Goal: Transaction & Acquisition: Purchase product/service

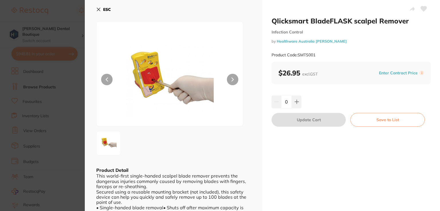
click at [287, 7] on div at bounding box center [350, 9] width 159 height 14
click at [97, 9] on icon at bounding box center [98, 9] width 5 height 5
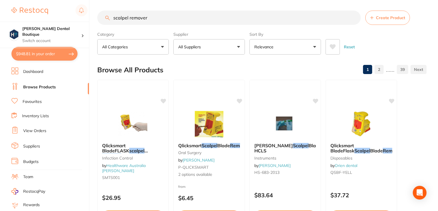
drag, startPoint x: 156, startPoint y: 21, endPoint x: 66, endPoint y: 7, distance: 91.6
click at [65, 15] on div "$948.81 [PERSON_NAME] Dental Boutique Switch account [PERSON_NAME] Dental Bouti…" at bounding box center [219, 104] width 438 height 211
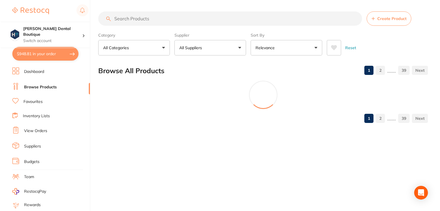
scroll to position [0, 0]
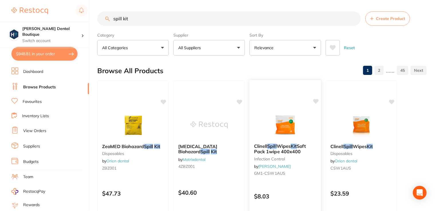
type input "spill kit"
click at [280, 125] on img at bounding box center [284, 124] width 37 height 29
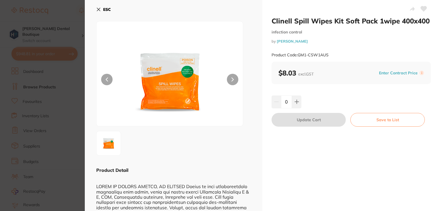
click at [166, 97] on img at bounding box center [170, 81] width 88 height 90
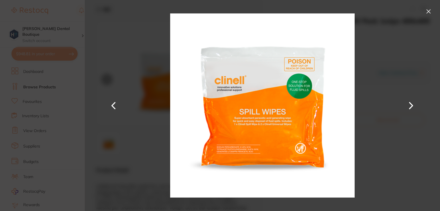
drag, startPoint x: 231, startPoint y: 115, endPoint x: 230, endPoint y: 103, distance: 12.4
click at [230, 103] on img at bounding box center [262, 105] width 184 height 211
click at [426, 8] on button at bounding box center [428, 11] width 9 height 9
